Goal: Task Accomplishment & Management: Manage account settings

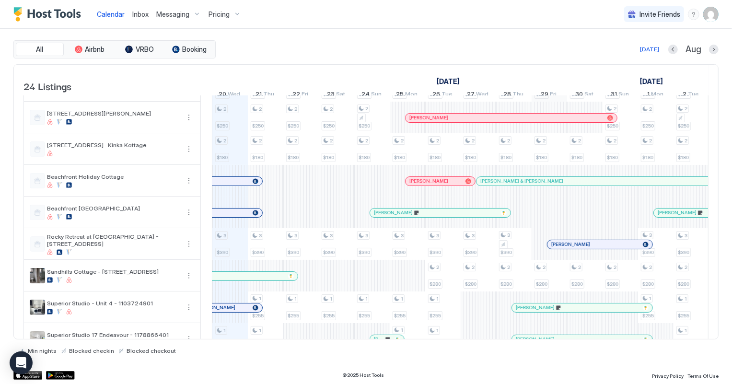
scroll to position [130, 0]
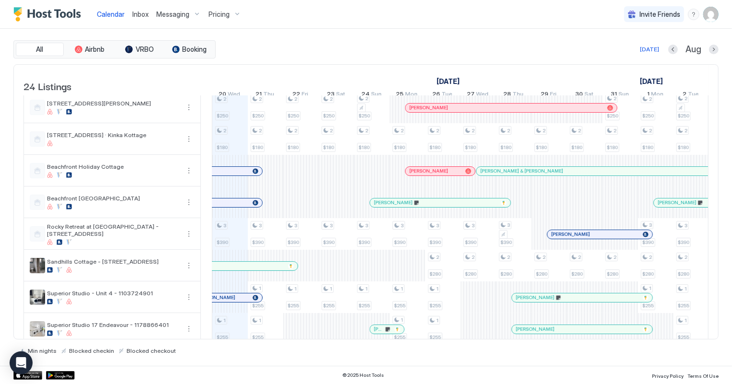
click at [142, 15] on span "Inbox" at bounding box center [140, 14] width 16 height 8
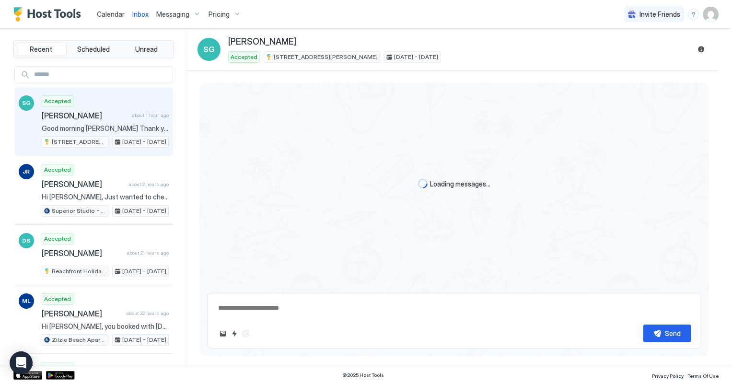
scroll to position [98, 0]
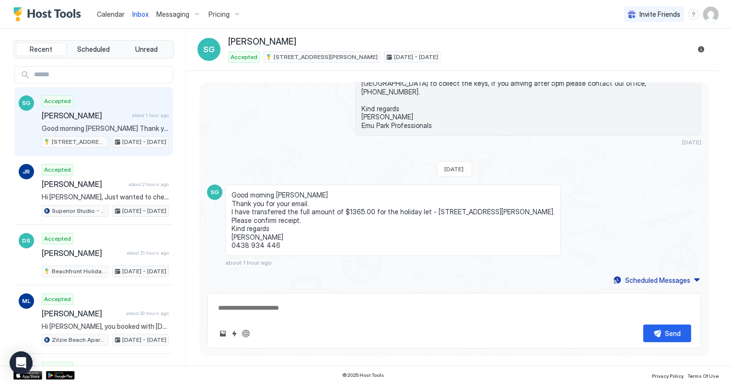
click at [101, 121] on div "Accepted [PERSON_NAME] about 1 hour ago Good morning [PERSON_NAME] Thank you fo…" at bounding box center [105, 121] width 127 height 53
click at [227, 309] on textarea at bounding box center [454, 308] width 474 height 18
type textarea "**********"
click at [663, 334] on button "Send" at bounding box center [668, 334] width 48 height 18
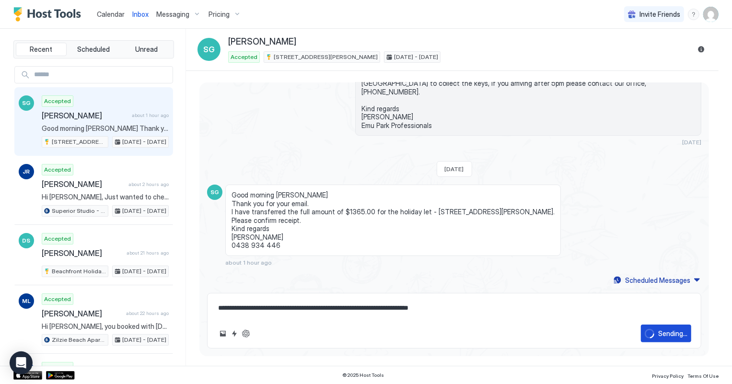
scroll to position [137, 0]
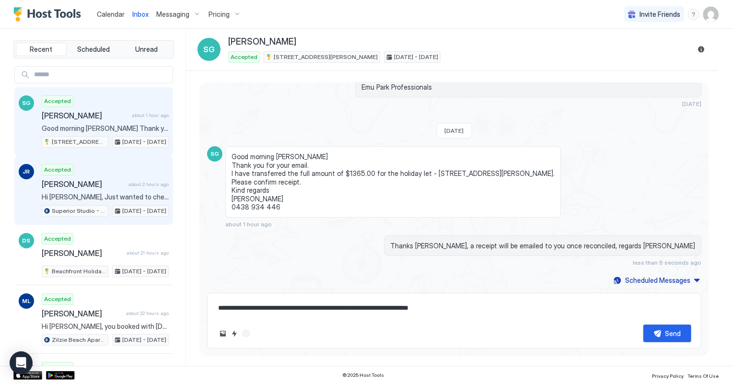
click at [60, 191] on div "Accepted [PERSON_NAME] about 2 hours ago Hi [PERSON_NAME], Just wanted to check…" at bounding box center [105, 190] width 127 height 53
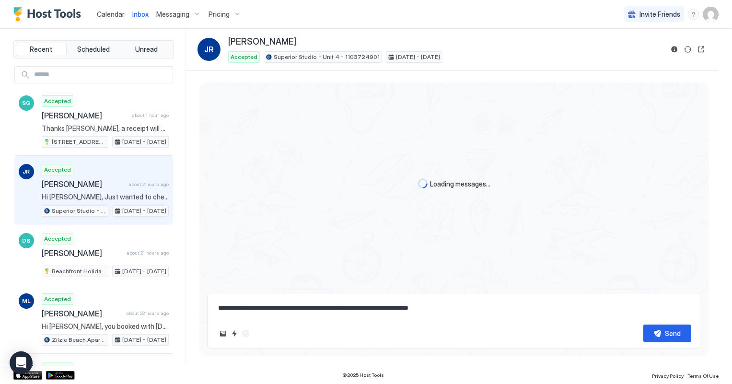
scroll to position [106, 0]
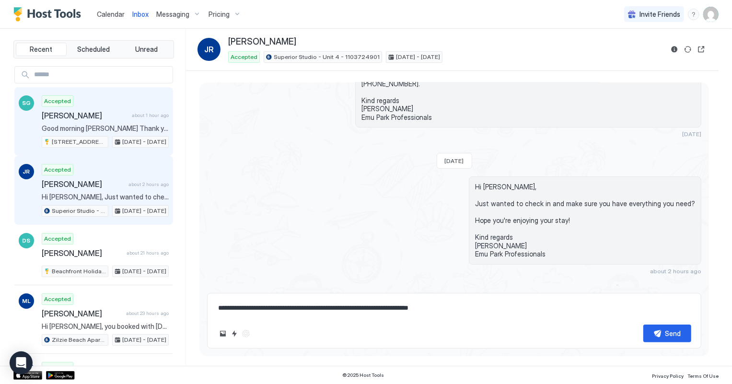
click at [57, 122] on div "Accepted [PERSON_NAME] about 1 hour ago Good morning [PERSON_NAME] Thank you fo…" at bounding box center [105, 121] width 127 height 53
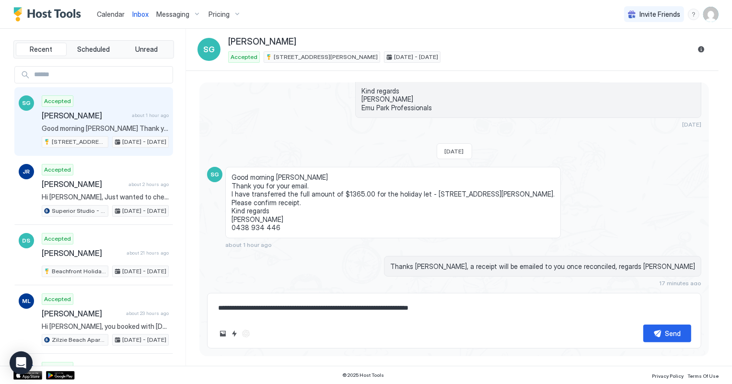
scroll to position [137, 0]
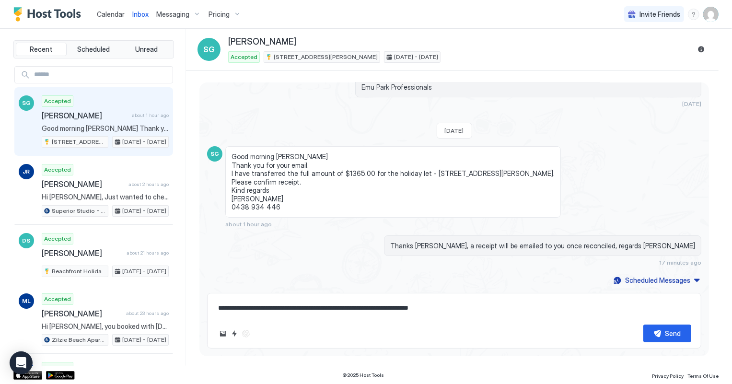
click at [108, 13] on span "Calendar" at bounding box center [111, 14] width 28 height 8
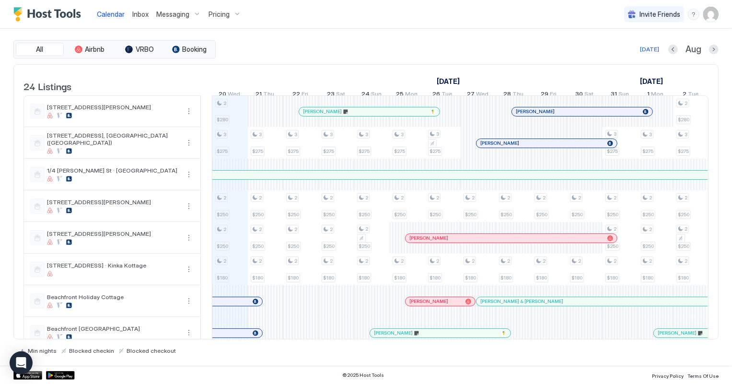
click at [143, 15] on span "Inbox" at bounding box center [140, 14] width 16 height 8
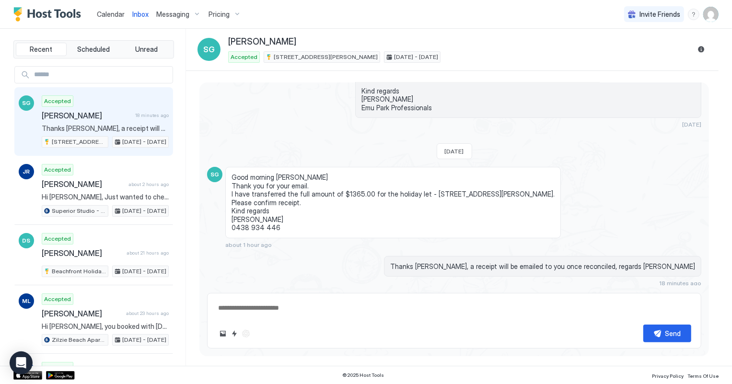
scroll to position [137, 0]
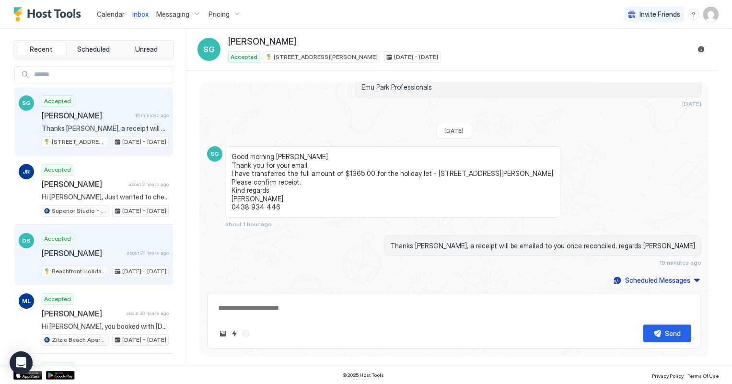
click at [114, 259] on div "Accepted [PERSON_NAME] about 21 hours ago Beachfront Holiday Cottage [DATE] - […" at bounding box center [105, 255] width 127 height 44
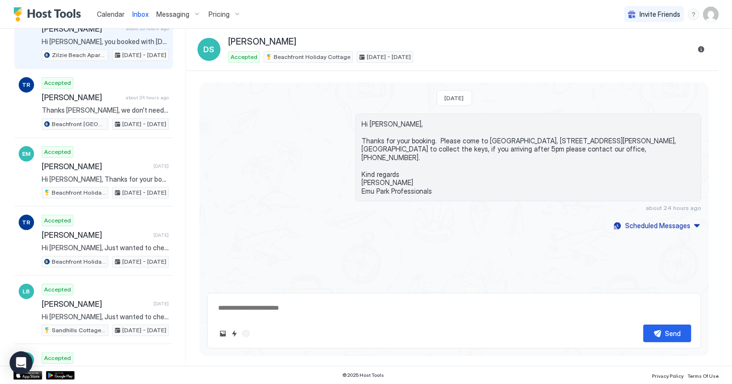
scroll to position [305, 0]
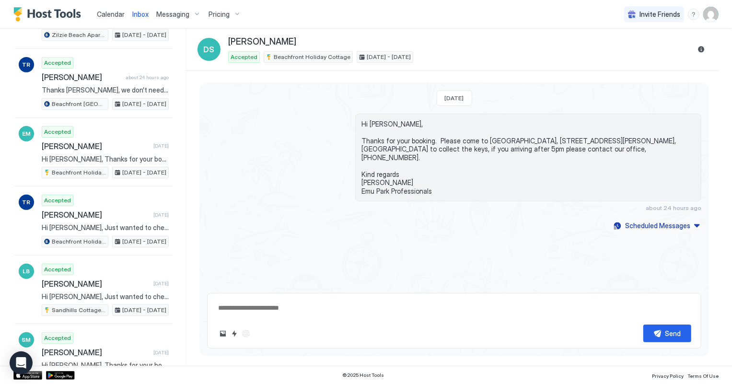
click at [115, 14] on span "Calendar" at bounding box center [111, 14] width 28 height 8
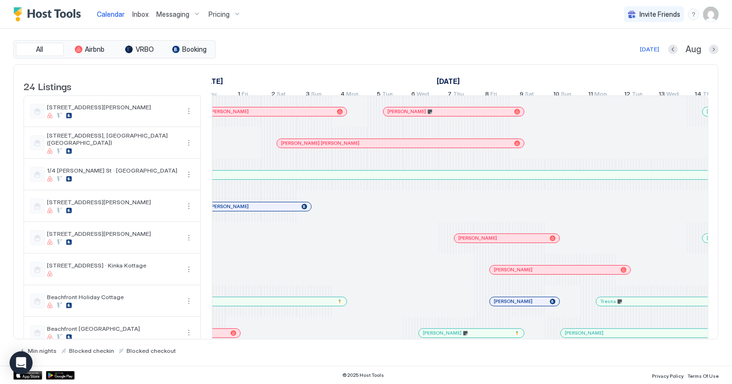
scroll to position [0, 572]
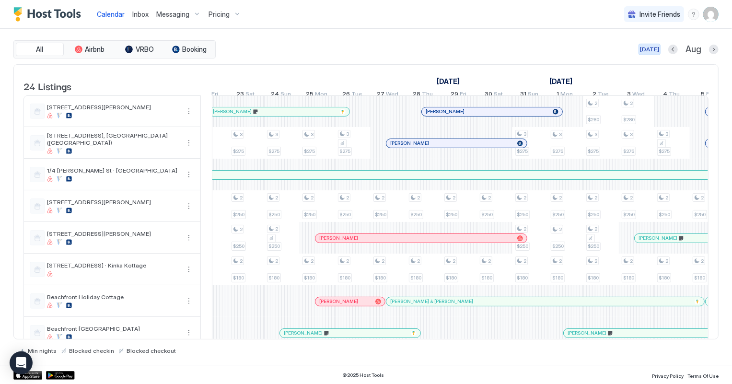
click at [652, 46] on div "[DATE]" at bounding box center [649, 49] width 19 height 9
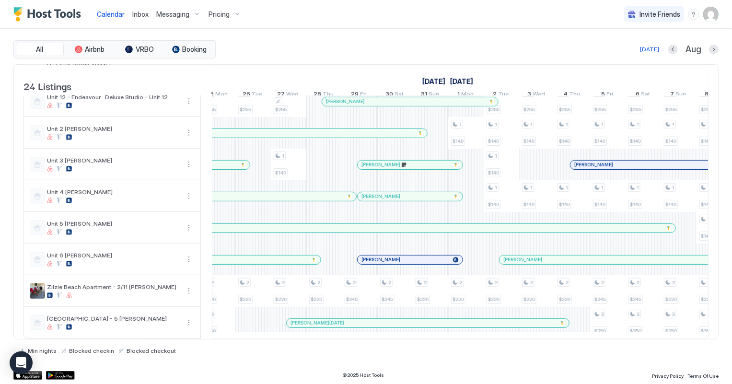
scroll to position [0, 727]
click at [654, 45] on div "[DATE]" at bounding box center [649, 49] width 19 height 9
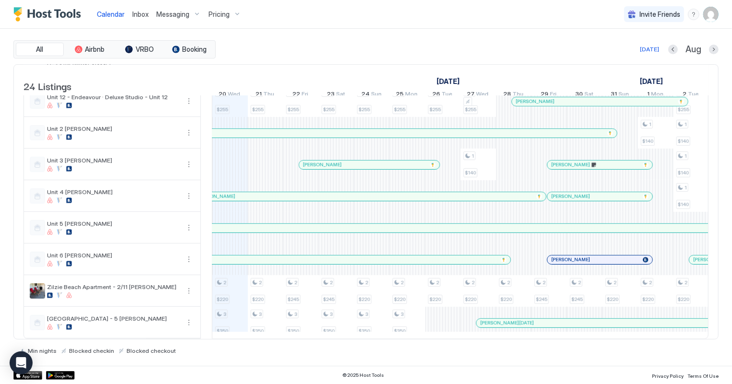
scroll to position [0, 498]
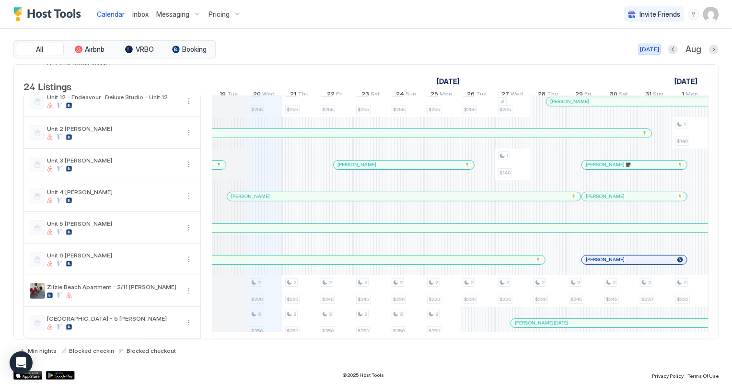
click at [648, 49] on div "[DATE]" at bounding box center [649, 49] width 19 height 9
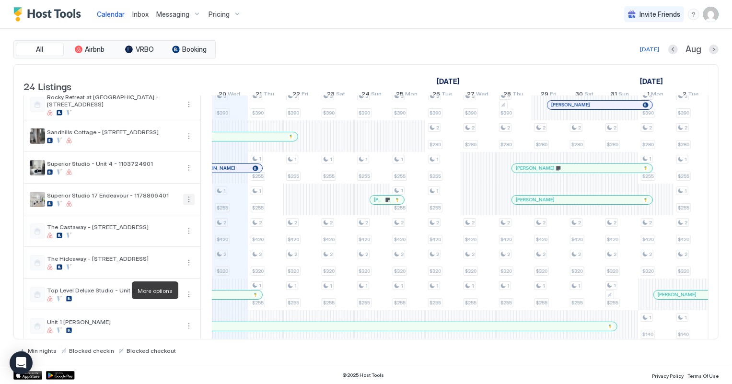
scroll to position [261, 0]
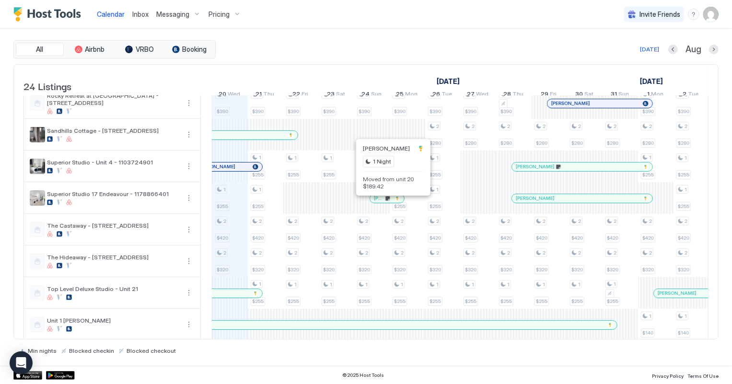
click at [388, 202] on div at bounding box center [389, 199] width 8 height 8
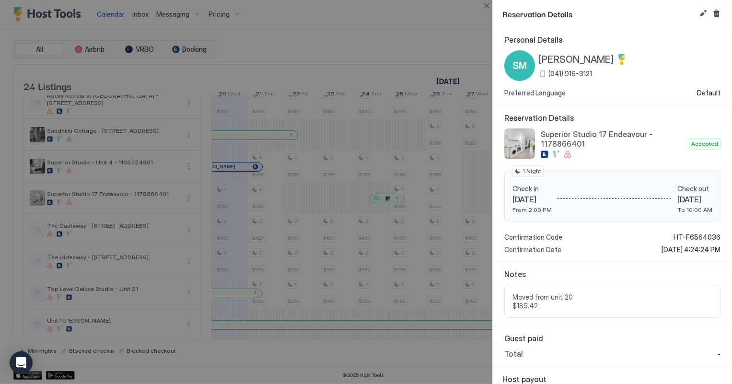
scroll to position [0, 0]
drag, startPoint x: 486, startPoint y: 5, endPoint x: 461, endPoint y: 1, distance: 25.7
click at [486, 5] on button "Close" at bounding box center [487, 6] width 12 height 12
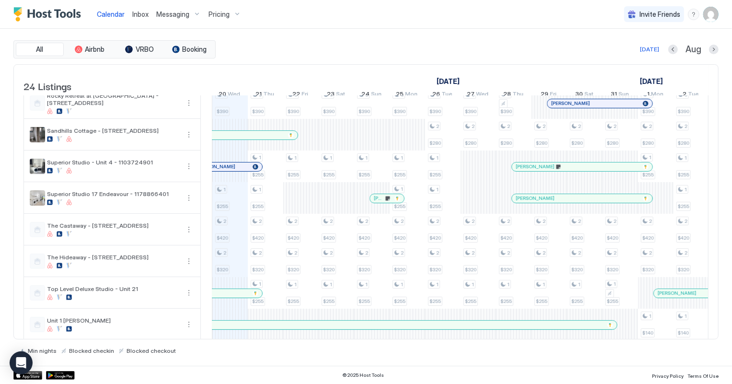
click at [140, 17] on span "Inbox" at bounding box center [140, 14] width 16 height 8
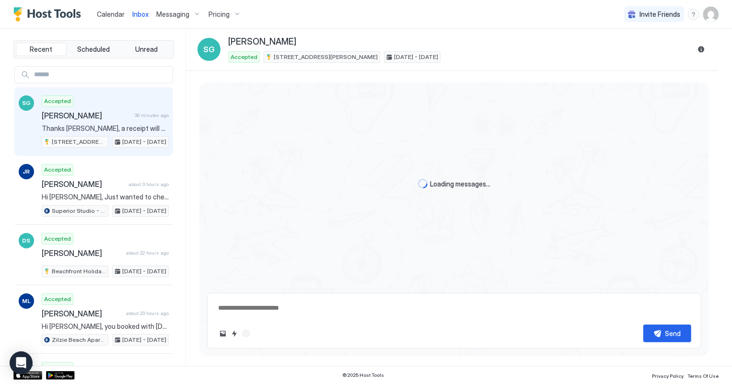
scroll to position [137, 0]
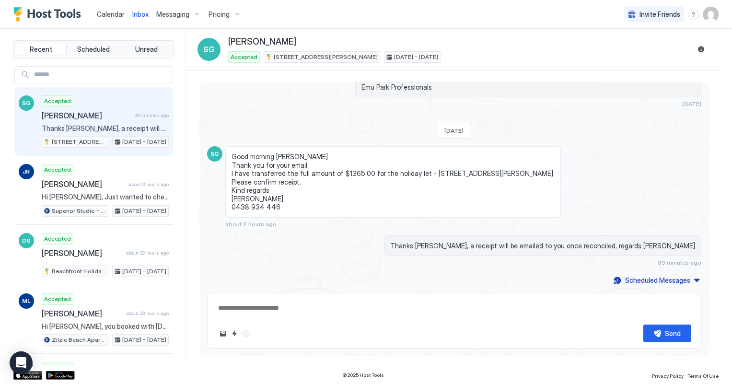
click at [99, 14] on span "Calendar" at bounding box center [111, 14] width 28 height 8
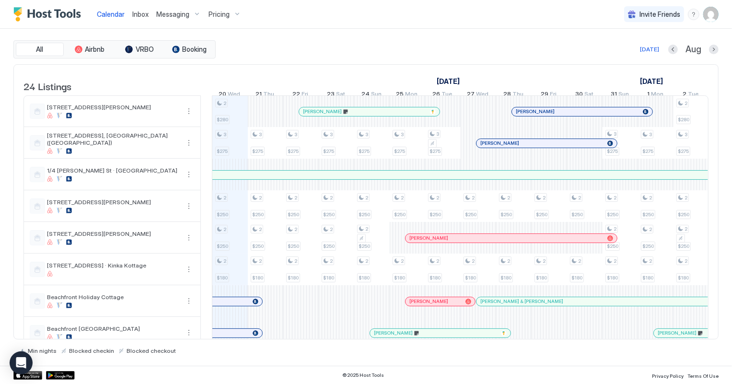
click at [138, 14] on span "Inbox" at bounding box center [140, 14] width 16 height 8
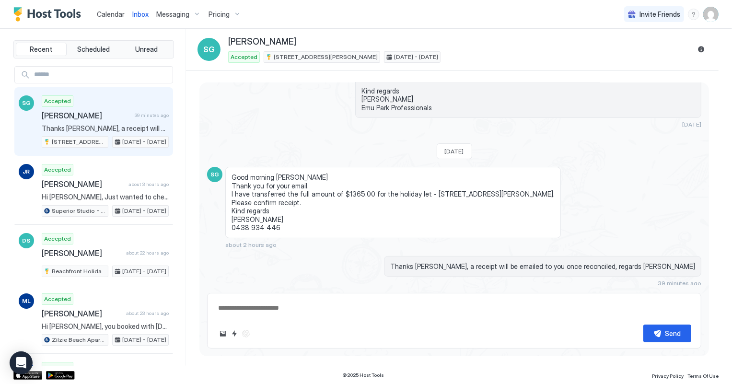
scroll to position [137, 0]
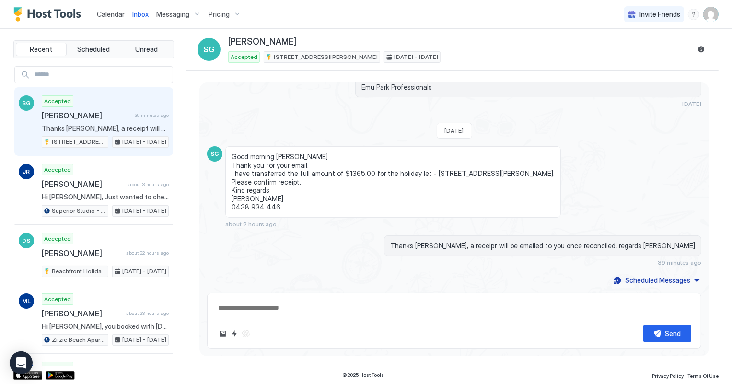
click at [109, 15] on span "Calendar" at bounding box center [111, 14] width 28 height 8
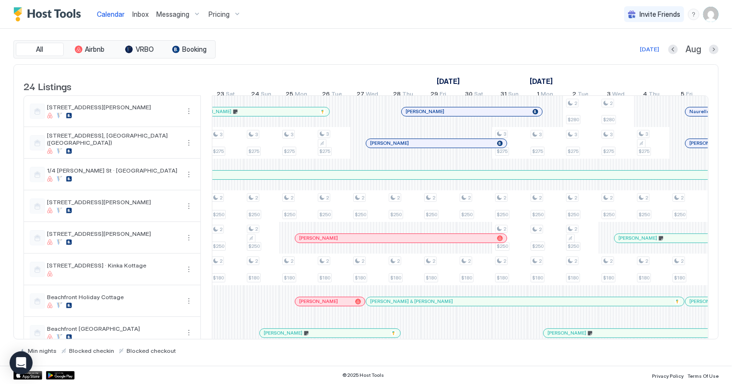
scroll to position [0, 741]
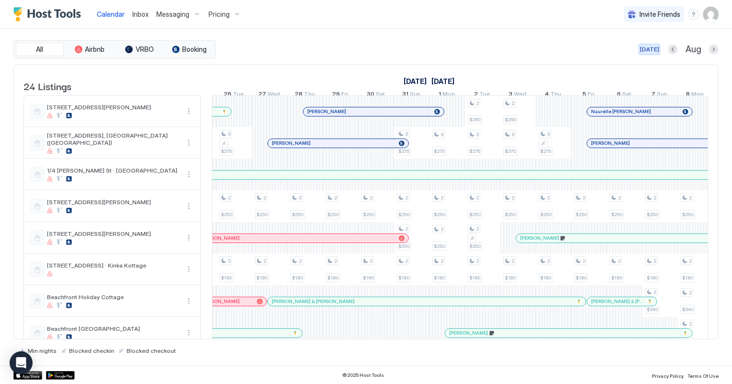
click at [649, 47] on div "[DATE]" at bounding box center [649, 49] width 19 height 9
